Goal: Task Accomplishment & Management: Complete application form

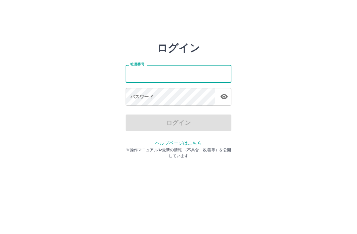
type input "*******"
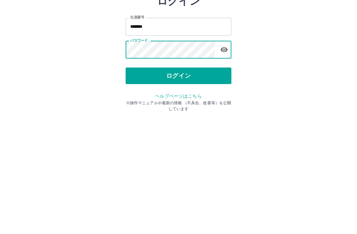
click at [180, 114] on button "ログイン" at bounding box center [179, 122] width 106 height 17
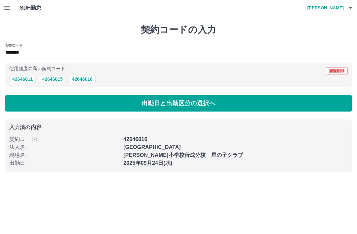
click at [92, 81] on button "42646016" at bounding box center [82, 79] width 26 height 8
click at [90, 78] on button "42646016" at bounding box center [82, 79] width 26 height 8
click at [173, 103] on button "出勤日と出勤区分の選択へ" at bounding box center [178, 103] width 346 height 17
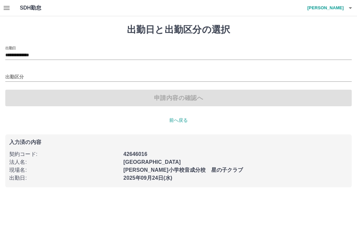
click at [21, 77] on input "出勤区分" at bounding box center [178, 77] width 346 height 8
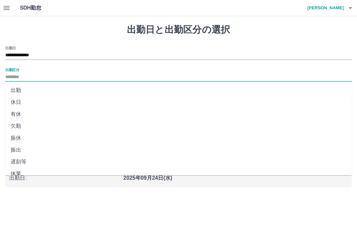
click at [21, 87] on li "出勤" at bounding box center [178, 90] width 346 height 12
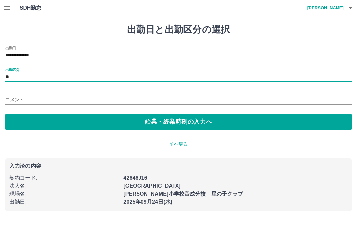
type input "**"
click at [39, 99] on input "コメント" at bounding box center [178, 100] width 346 height 10
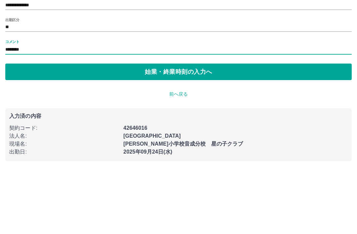
type input "********"
click at [180, 113] on button "始業・終業時刻の入力へ" at bounding box center [178, 121] width 346 height 17
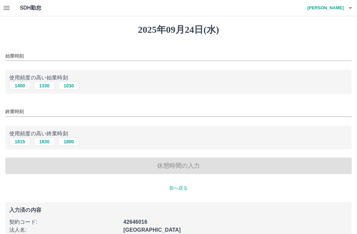
click at [47, 87] on button "1330" at bounding box center [44, 86] width 21 height 8
type input "****"
click at [30, 111] on input "終業時刻" at bounding box center [178, 112] width 346 height 10
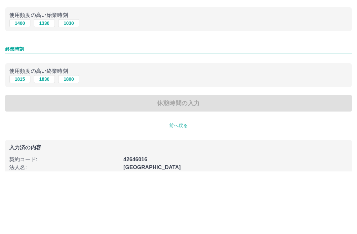
click at [72, 137] on button "1800" at bounding box center [68, 141] width 21 height 8
type input "****"
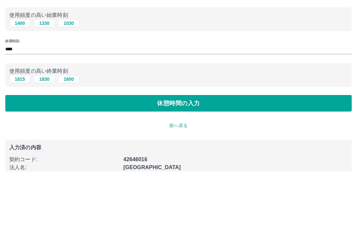
scroll to position [46, 0]
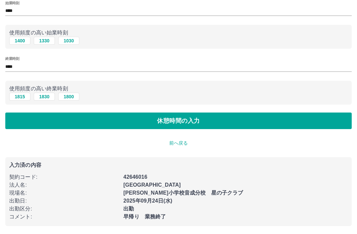
click at [177, 123] on button "休憩時間の入力" at bounding box center [178, 120] width 346 height 17
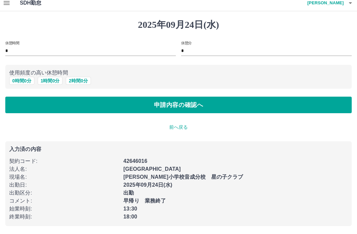
scroll to position [5, 0]
click at [23, 81] on button "0 時間 0 分" at bounding box center [21, 81] width 25 height 8
click at [180, 101] on button "申請内容の確認へ" at bounding box center [178, 104] width 346 height 17
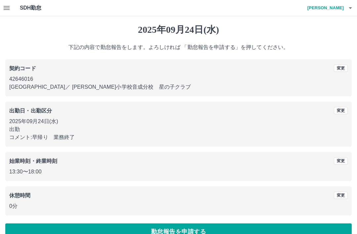
scroll to position [14, 0]
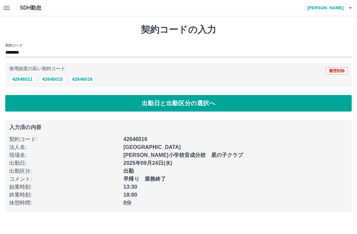
click at [175, 106] on button "出勤日と出勤区分の選択へ" at bounding box center [178, 103] width 346 height 17
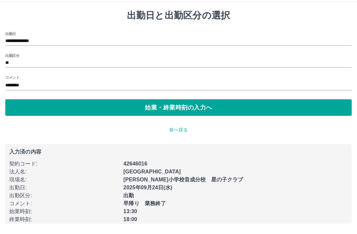
scroll to position [3, 0]
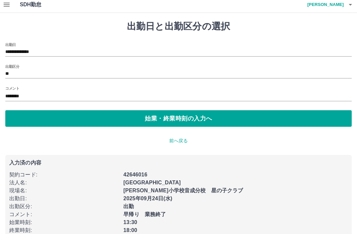
click at [175, 142] on p "前へ戻る" at bounding box center [178, 140] width 346 height 7
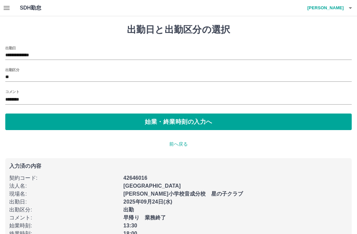
click at [204, 119] on button "始業・終業時刻の入力へ" at bounding box center [178, 121] width 346 height 17
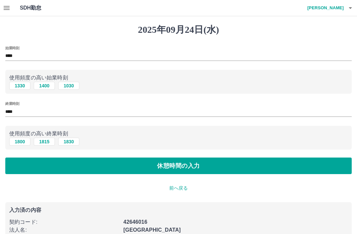
click at [218, 166] on button "休憩時間の入力" at bounding box center [178, 165] width 346 height 17
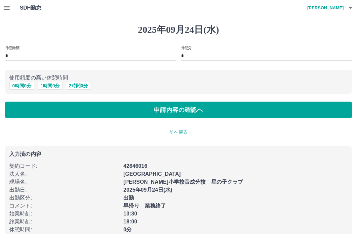
click at [27, 86] on button "0 時間 0 分" at bounding box center [21, 86] width 25 height 8
click at [218, 111] on button "申請内容の確認へ" at bounding box center [178, 109] width 346 height 17
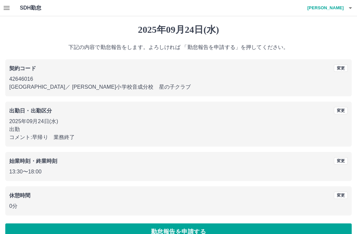
scroll to position [14, 0]
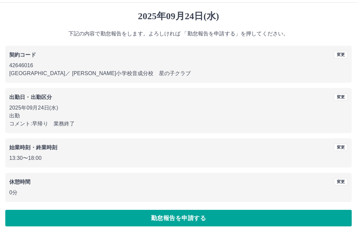
click at [210, 219] on button "勤怠報告を申請する" at bounding box center [178, 217] width 346 height 17
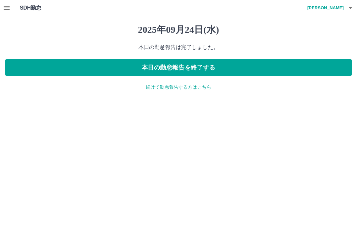
click at [10, 9] on icon "button" at bounding box center [7, 8] width 8 height 8
